Goal: Navigation & Orientation: Find specific page/section

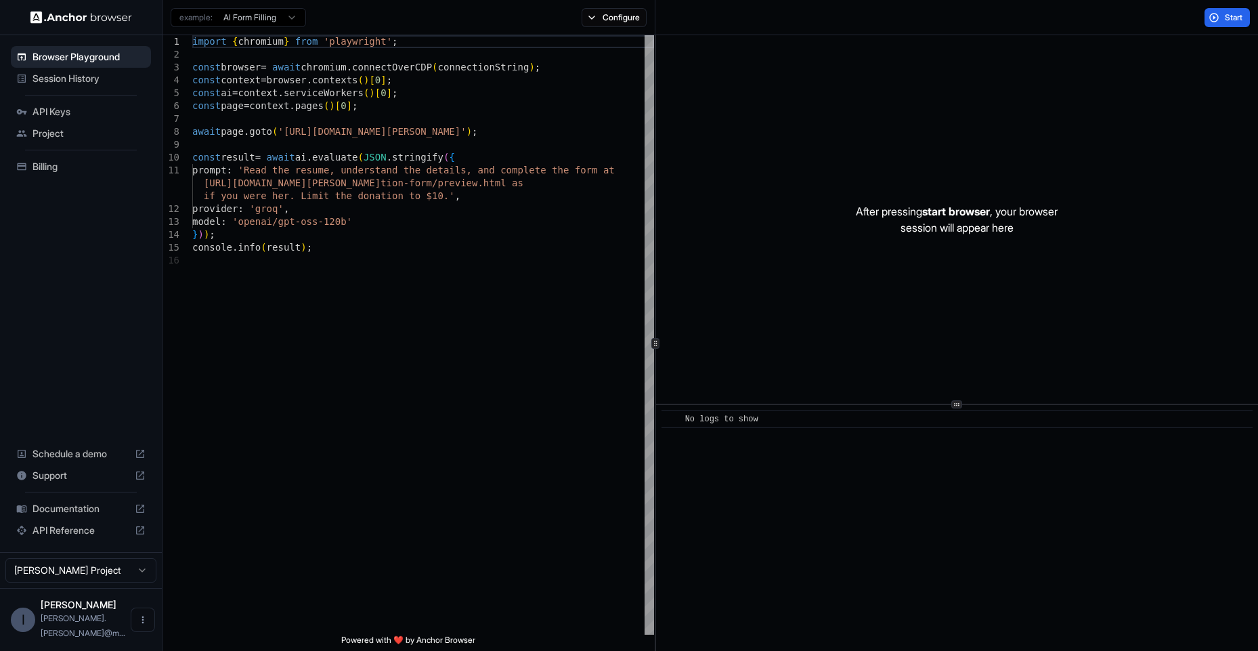
click at [41, 112] on span "API Keys" at bounding box center [89, 112] width 113 height 14
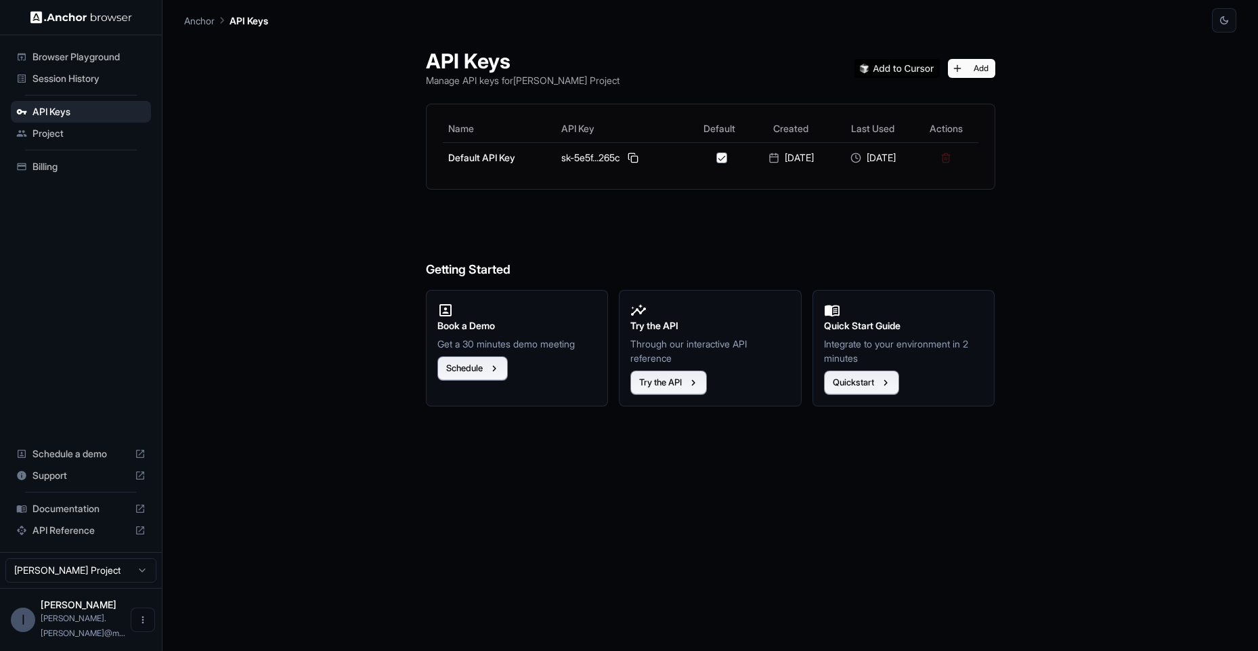
click at [49, 130] on span "Project" at bounding box center [89, 134] width 113 height 14
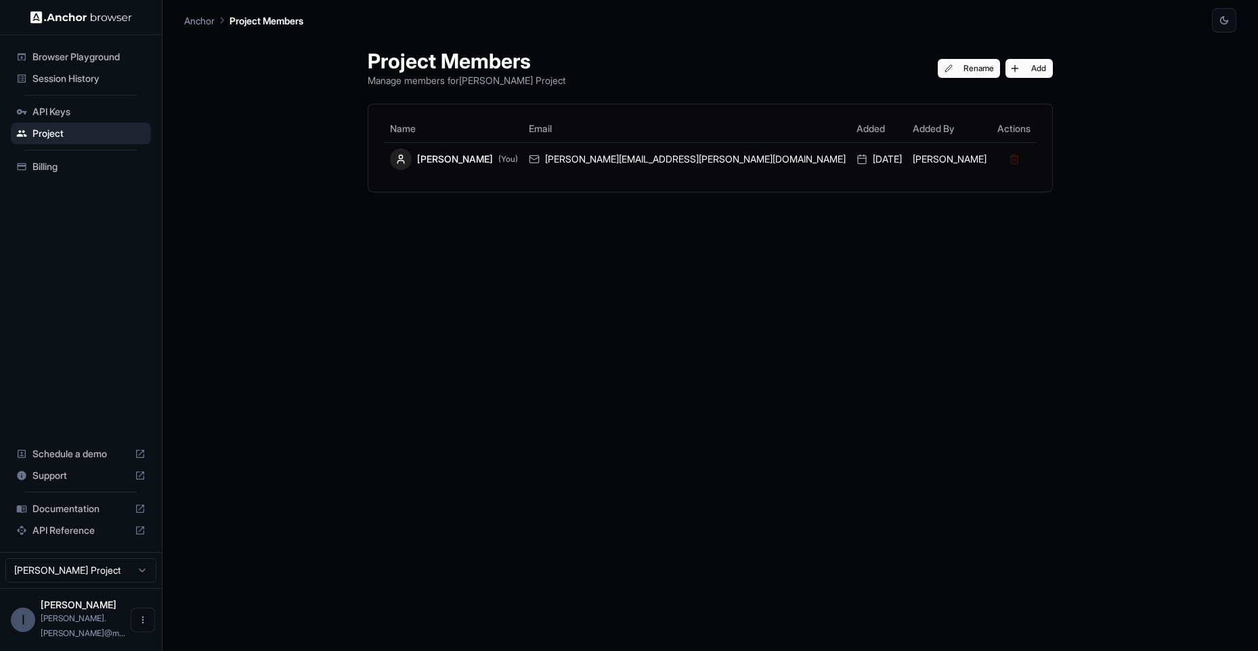
click at [51, 169] on span "Billing" at bounding box center [89, 167] width 113 height 14
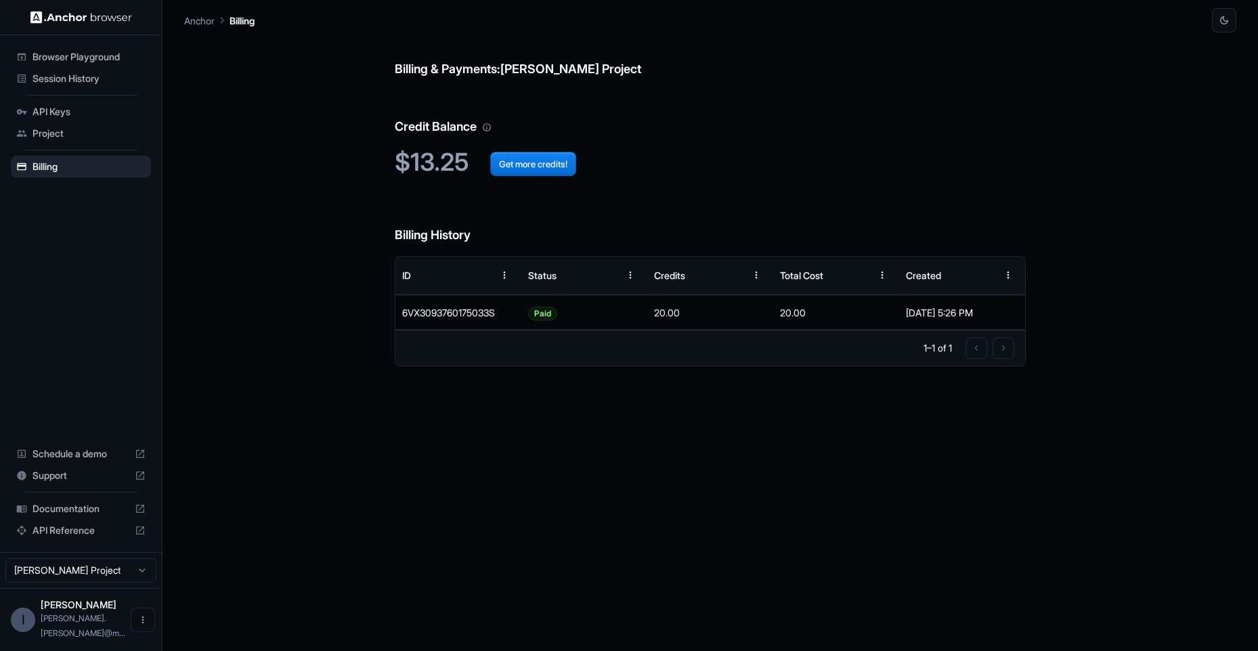
click at [70, 78] on span "Session History" at bounding box center [89, 79] width 113 height 14
